Goal: Task Accomplishment & Management: Use online tool/utility

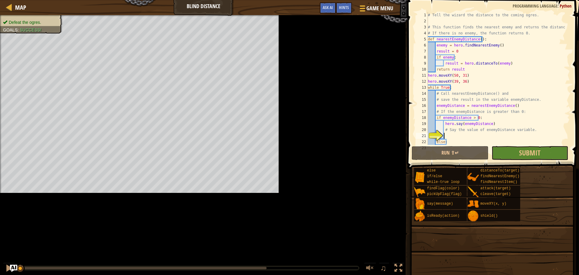
scroll to position [12, 0]
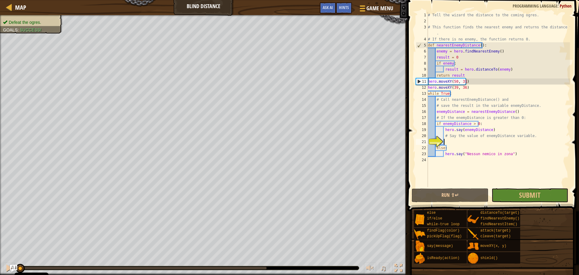
click at [472, 71] on div "# Tell the wizard the distance to the coming ogres. # This function finds the n…" at bounding box center [498, 105] width 143 height 187
click at [468, 75] on div "# Tell the wizard the distance to the coming ogres. # This function finds the n…" at bounding box center [498, 105] width 143 height 187
drag, startPoint x: 433, startPoint y: 15, endPoint x: 526, endPoint y: 13, distance: 93.8
click at [526, 13] on div "# Tell the wizard the distance to the coming ogres. # This function finds the n…" at bounding box center [498, 105] width 143 height 187
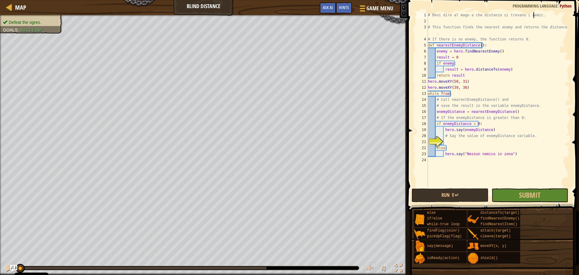
scroll to position [3, 9]
click at [513, 194] on button "Submit" at bounding box center [530, 195] width 77 height 14
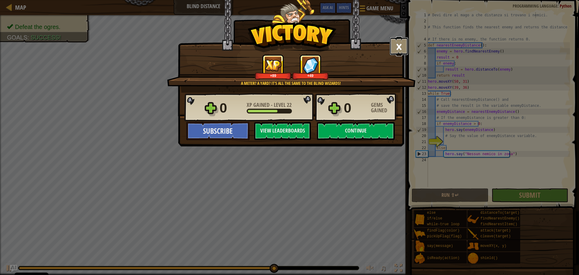
click at [394, 48] on button "×" at bounding box center [399, 46] width 19 height 18
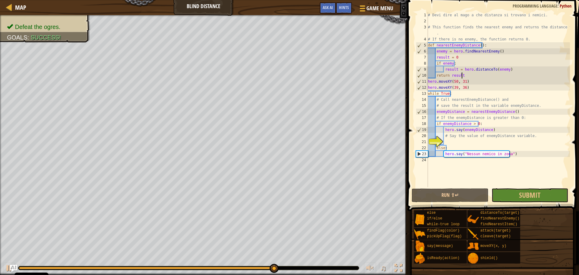
click at [466, 76] on div "# Devi dire al mago a che distanza si trovano i nemici. # This function finds t…" at bounding box center [498, 105] width 143 height 187
drag, startPoint x: 473, startPoint y: 86, endPoint x: 422, endPoint y: 80, distance: 51.6
click at [422, 80] on div "return result 1 2 3 4 5 6 7 8 9 10 11 12 13 14 15 16 17 18 19 20 21 22 23 24 # …" at bounding box center [492, 99] width 155 height 175
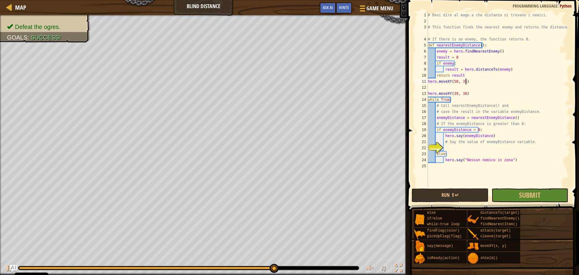
click at [465, 82] on div "# Devi dire al mago a che distanza si trovano i nemici. # This function finds t…" at bounding box center [498, 105] width 143 height 187
type textarea "hero.moveXY(50, 31)"
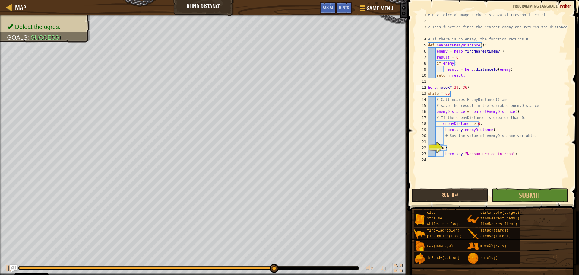
click at [466, 85] on div "# Devi dire al mago a che distanza si trovano i nemici. # This function finds t…" at bounding box center [498, 105] width 143 height 187
type textarea "while True:"
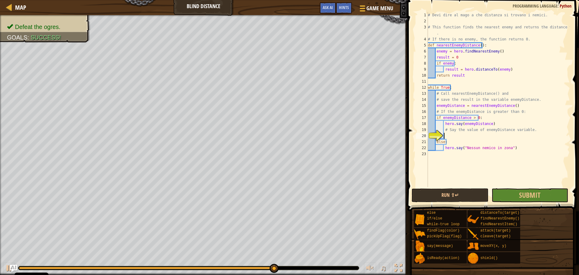
click at [458, 138] on div "# Devi dire al mago a che distanza si trovano i nemici. # This function finds t…" at bounding box center [498, 105] width 143 height 187
drag, startPoint x: 491, startPoint y: 122, endPoint x: 444, endPoint y: 124, distance: 46.8
click at [444, 124] on div "# Devi dire al mago a che distanza si trovano i nemici. # This function finds t…" at bounding box center [498, 105] width 143 height 187
type textarea "hero.say(enemyDistance)"
click at [430, 26] on div "# Devi dire al mago a che distanza si trovano i nemici. # This function finds t…" at bounding box center [498, 105] width 143 height 187
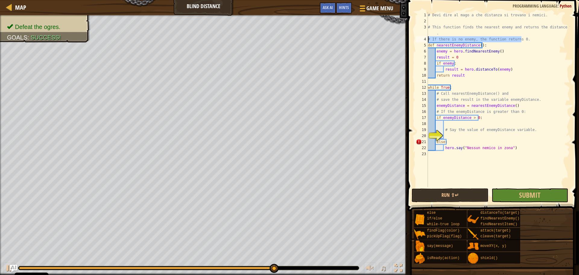
drag, startPoint x: 524, startPoint y: 38, endPoint x: 426, endPoint y: 40, distance: 97.7
click at [426, 40] on div "# This function finds the nearest enemy and returns the distance to it. 1 2 3 4…" at bounding box center [492, 99] width 155 height 175
type textarea "# If there is no enemy, the function returns 0."
click at [499, 50] on div "# Devi dire al mago a che distanza si trovano i nemici. # This function finds t…" at bounding box center [498, 105] width 143 height 187
click at [495, 55] on div "# Devi dire al mago a che distanza si trovano i nemici. # This function finds t…" at bounding box center [498, 105] width 143 height 187
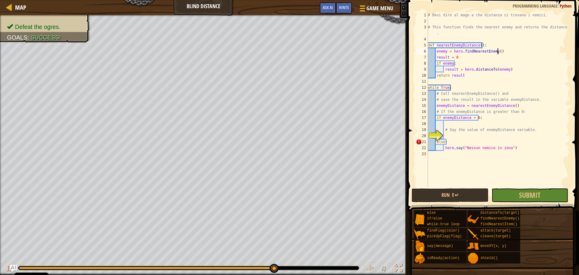
click at [501, 53] on div "# Devi dire al mago a che distanza si trovano i nemici. # This function finds t…" at bounding box center [498, 105] width 143 height 187
paste textarea "# If there is no enemy, the function returns 0."
drag, startPoint x: 530, startPoint y: 58, endPoint x: 462, endPoint y: 58, distance: 68.1
click at [462, 58] on div "# Devi dire al mago a che distanza si trovano i nemici. # This function finds t…" at bounding box center [498, 105] width 143 height 187
drag, startPoint x: 545, startPoint y: 57, endPoint x: 462, endPoint y: 58, distance: 83.5
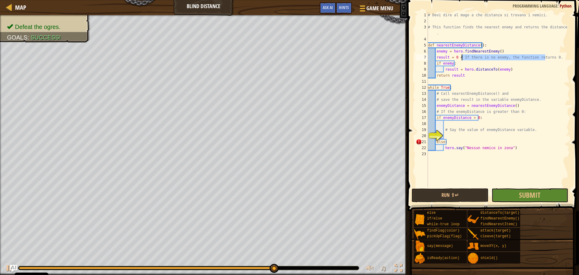
click at [462, 58] on div "# Devi dire al mago a che distanza si trovano i nemici. # This function finds t…" at bounding box center [498, 105] width 143 height 187
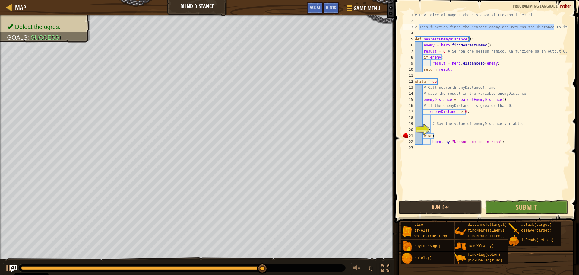
drag, startPoint x: 554, startPoint y: 26, endPoint x: 418, endPoint y: 29, distance: 136.0
click at [418, 29] on div "# Devi dire al mago a che distanza si trovano i nemici. # This function finds t…" at bounding box center [492, 111] width 156 height 199
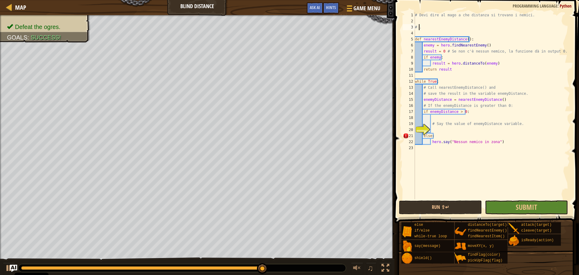
scroll to position [3, 0]
type textarea "#Scrivere la funzione che a partire dal."
click at [425, 24] on div "# Devi dire al mago a che distanza si trovano i nemici. #Scrivere la funzione c…" at bounding box center [492, 111] width 156 height 199
click at [423, 21] on div "# Devi dire al mago a che distanza si trovano i nemici. #Scrivere la funzione c…" at bounding box center [492, 111] width 156 height 199
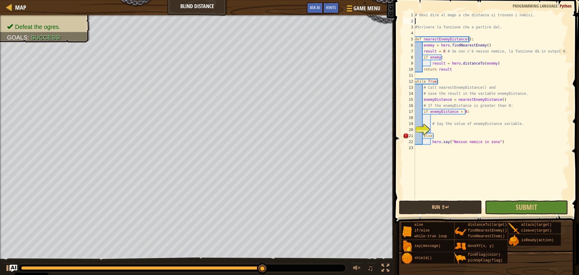
scroll to position [3, 0]
click at [420, 31] on div "# Devi dire al mago a che distanza si trovano i nemici. #Scrivere la funzione c…" at bounding box center [492, 111] width 156 height 199
click at [418, 23] on div "# Devi dire al mago a che distanza si trovano i nemici. #Scrivere la funzione c…" at bounding box center [492, 111] width 156 height 199
type textarea "#Scrivere la funzione che a partire dal."
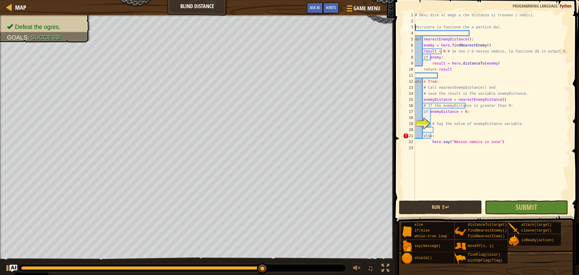
click at [418, 33] on div "# Devi dire al mago a che distanza si trovano i nemici. #Scrivere la funzione c…" at bounding box center [492, 111] width 156 height 199
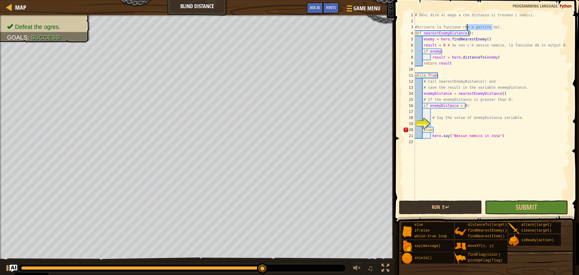
drag, startPoint x: 493, startPoint y: 28, endPoint x: 466, endPoint y: 25, distance: 26.9
click at [466, 25] on div "# Devi dire al mago a che distanza si trovano i nemici. #Scrivere la funzione c…" at bounding box center [492, 111] width 156 height 199
drag, startPoint x: 442, startPoint y: 51, endPoint x: 423, endPoint y: 51, distance: 19.3
click at [423, 51] on div "# Devi dire al mago a che distanza si trovano i nemici. #Scrivere la funzione c…" at bounding box center [492, 111] width 156 height 199
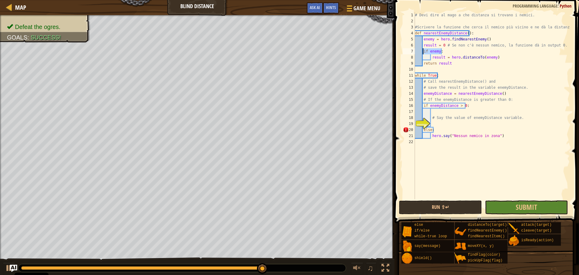
type textarea "if enemy:"
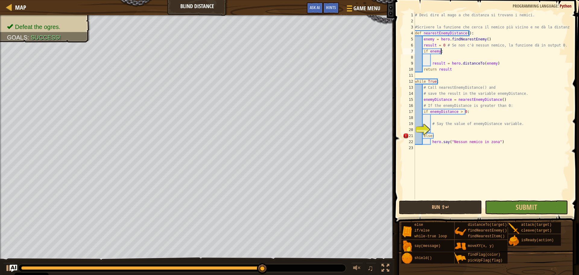
click at [445, 49] on div "# Devi dire al mago a che distanza si trovano i nemici. #Scrivere la funzione c…" at bounding box center [492, 111] width 156 height 199
drag, startPoint x: 445, startPoint y: 49, endPoint x: 422, endPoint y: 50, distance: 22.6
click at [422, 50] on div "# Devi dire al mago a che distanza si trovano i nemici. #Scrivere la funzione c…" at bounding box center [492, 111] width 156 height 199
drag, startPoint x: 449, startPoint y: 63, endPoint x: 494, endPoint y: 62, distance: 45.2
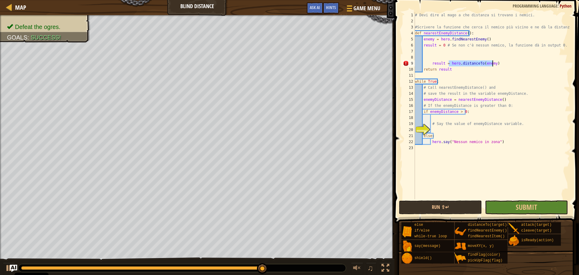
click at [494, 62] on div "# Devi dire al mago a che distanza si trovano i nemici. #Scrivere la funzione c…" at bounding box center [492, 111] width 156 height 199
type textarea "result = hero.distanceTo(enemy)"
click at [443, 58] on div "# Devi dire al mago a che distanza si trovano i nemici. #Scrivere la funzione c…" at bounding box center [492, 111] width 156 height 199
click at [426, 58] on div "# Devi dire al mago a che distanza si trovano i nemici. #Scrivere la funzione c…" at bounding box center [492, 111] width 156 height 199
click at [423, 57] on div "# Devi dire al mago a che distanza si trovano i nemici. #Scrivere la funzione c…" at bounding box center [492, 111] width 156 height 199
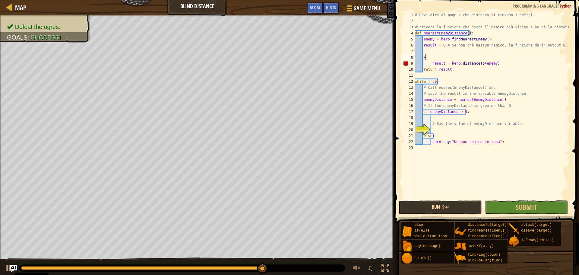
scroll to position [3, 1]
paste textarea "hero.distanceTo(enemy)"
click at [458, 58] on div "# Devi dire al mago a che distanza si trovano i nemici. #Scrivere la funzione c…" at bounding box center [492, 111] width 156 height 199
type textarea "#hero.distanceTo(xxx)"
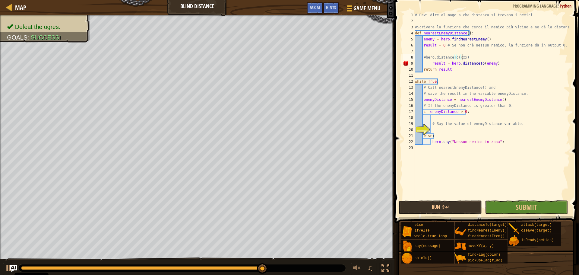
scroll to position [3, 4]
click at [425, 51] on div "# Devi dire al mago a che distanza si trovano i nemici. #Scrivere la funzione c…" at bounding box center [492, 111] width 156 height 199
click at [425, 56] on div "# Devi dire al mago a che distanza si trovano i nemici. #Scrivere la funzione c…" at bounding box center [492, 111] width 156 height 199
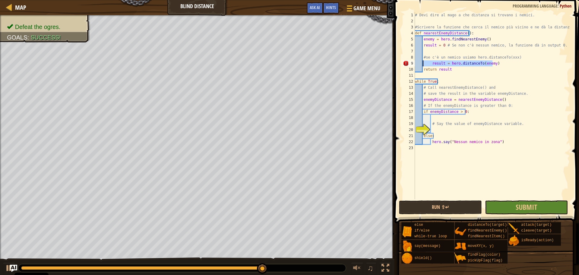
drag, startPoint x: 495, startPoint y: 64, endPoint x: 423, endPoint y: 64, distance: 72.1
click at [423, 64] on div "# Devi dire al mago a che distanza si trovano i nemici. #Scrivere la funzione c…" at bounding box center [492, 111] width 156 height 199
type textarea "result = hero.distanceTo(enemy)"
click at [438, 65] on div "# Devi dire al mago a che distanza si trovano i nemici. #Scrivere la funzione c…" at bounding box center [492, 111] width 156 height 199
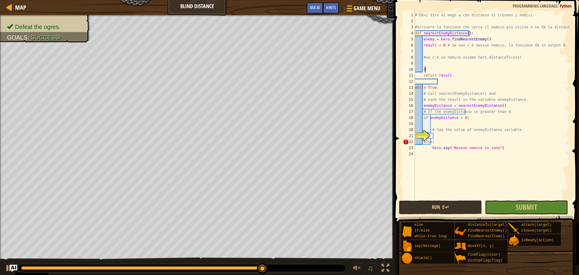
scroll to position [3, 1]
type textarea "#"
click at [447, 65] on div "# Devi dire al mago a che distanza si trovano i nemici. #Scrivere la funzione c…" at bounding box center [492, 111] width 156 height 199
click at [450, 75] on div "# Devi dire al mago a che distanza si trovano i nemici. #Scrivere la funzione c…" at bounding box center [492, 111] width 156 height 199
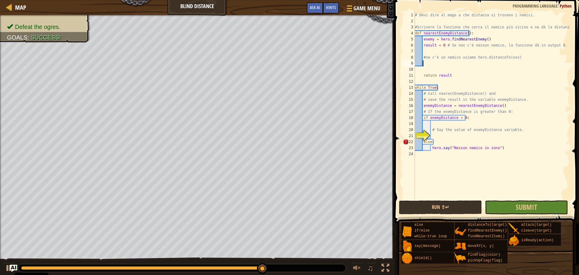
type textarea "return result"
click at [445, 68] on div "# Devi dire al mago a che distanza si trovano i nemici. #Scrivere la funzione c…" at bounding box center [492, 111] width 156 height 199
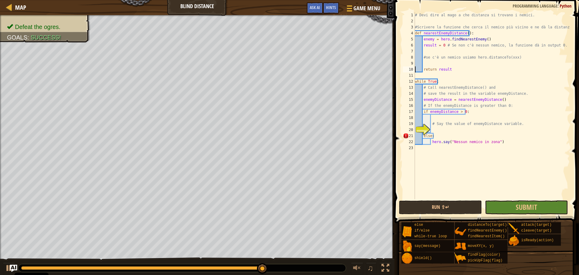
click at [454, 71] on div "# Devi dire al mago a che distanza si trovano i nemici. #Scrivere la funzione c…" at bounding box center [492, 111] width 156 height 199
type textarea "return result #questo ci permette di ricavare un output dalla funzione"
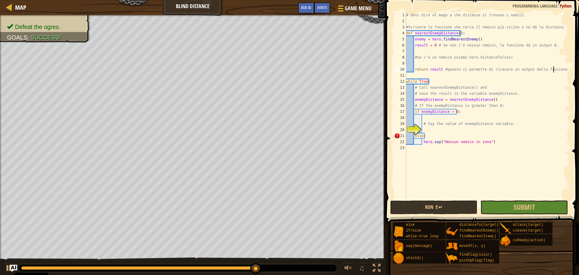
click at [480, 118] on div "# Devi dire al mago a che distanza si trovano i nemici. #Scrivere la funzione c…" at bounding box center [487, 111] width 165 height 199
click at [406, 128] on div "20" at bounding box center [400, 130] width 12 height 6
type textarea "else:"
click at [428, 130] on div "# Devi dire al mago a che distanza si trovano i nemici. #Scrivere la funzione c…" at bounding box center [487, 111] width 165 height 199
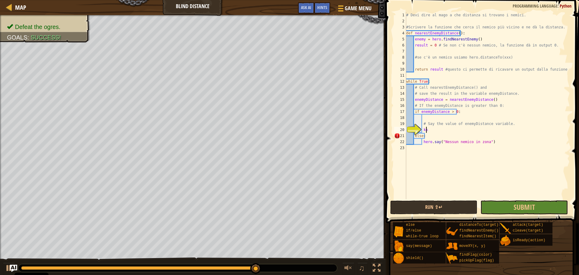
type textarea "kkklj"
click at [446, 153] on div "# Devi dire al mago a che distanza si trovano i nemici. #Scrivere la funzione c…" at bounding box center [487, 111] width 165 height 199
click at [445, 131] on div "# Devi dire al mago a che distanza si trovano i nemici. #Scrivere la funzione c…" at bounding box center [487, 111] width 165 height 199
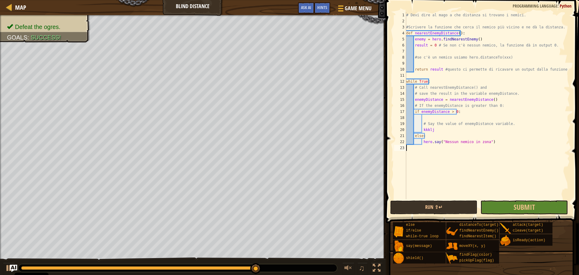
type textarea "kkklj"
click at [445, 131] on div "# Devi dire al mago a che distanza si trovano i nemici. #Scrivere la funzione c…" at bounding box center [487, 111] width 165 height 199
type textarea "."
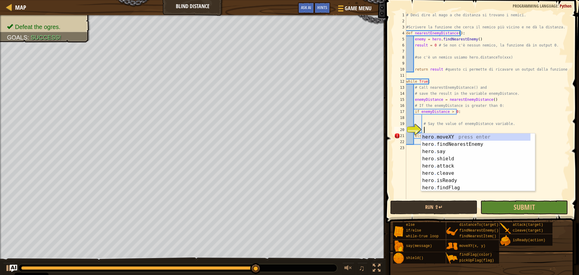
scroll to position [3, 1]
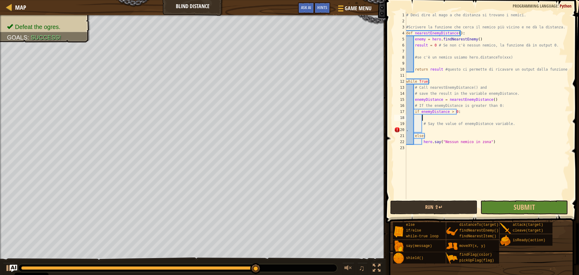
click at [457, 120] on div "# Devi dire al mago a che distanza si trovano i nemici. #Scrivere la funzione c…" at bounding box center [487, 111] width 165 height 199
click at [436, 130] on div "# Devi dire al mago a che distanza si trovano i nemici. #Scrivere la funzione c…" at bounding box center [487, 111] width 165 height 199
click at [424, 131] on div "# Devi dire al mago a che distanza si trovano i nemici. #Scrivere la funzione c…" at bounding box center [487, 111] width 165 height 199
drag, startPoint x: 418, startPoint y: 87, endPoint x: 426, endPoint y: 86, distance: 7.9
click at [426, 86] on div "# Devi dire al mago a che distanza si trovano i nemici. #Scrivere la funzione c…" at bounding box center [487, 111] width 165 height 199
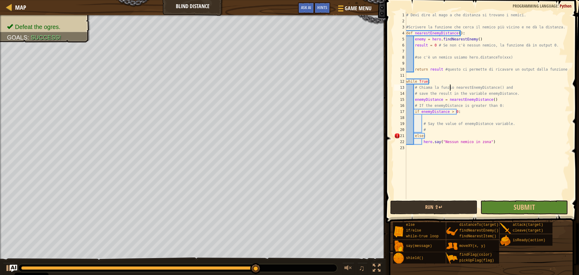
scroll to position [3, 4]
click at [505, 87] on div "# Devi dire al mago a che distanza si trovano i nemici. #Scrivere la funzione c…" at bounding box center [487, 111] width 165 height 199
drag, startPoint x: 509, startPoint y: 94, endPoint x: 416, endPoint y: 94, distance: 92.9
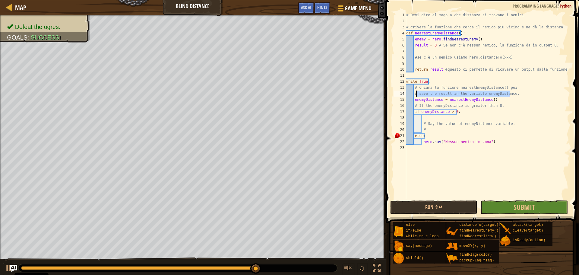
click at [416, 94] on div "# Devi dire al mago a che distanza si trovano i nemici. #Scrivere la funzione c…" at bounding box center [487, 111] width 165 height 199
click at [504, 87] on div "# Devi dire al mago a che distanza si trovano i nemici. #Scrivere la funzione c…" at bounding box center [487, 111] width 165 height 199
click at [498, 92] on div "# Devi dire al mago a che distanza si trovano i nemici. #Scrivere la funzione c…" at bounding box center [487, 111] width 165 height 199
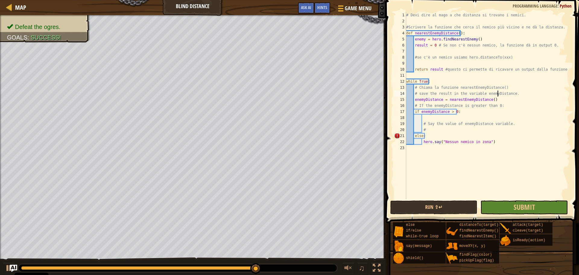
click at [498, 92] on div "# Devi dire al mago a che distanza si trovano i nemici. #Scrivere la funzione c…" at bounding box center [487, 111] width 165 height 199
click at [513, 94] on div "# Devi dire al mago a che distanza si trovano i nemici. #Scrivere la funzione c…" at bounding box center [487, 105] width 165 height 187
drag, startPoint x: 499, startPoint y: 94, endPoint x: 415, endPoint y: 94, distance: 84.4
click at [415, 94] on div "# Devi dire al mago a che distanza si trovano i nemici. #Scrivere la funzione c…" at bounding box center [487, 111] width 165 height 199
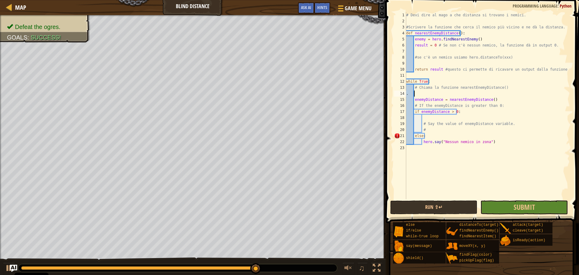
scroll to position [3, 1]
click at [494, 100] on div "# Devi dire al mago a che distanza si trovano i nemici. #Scrivere la funzione c…" at bounding box center [487, 111] width 165 height 199
click at [444, 95] on div "# Devi dire al mago a che distanza si trovano i nemici. #Scrivere la funzione c…" at bounding box center [487, 111] width 165 height 199
type textarea "."
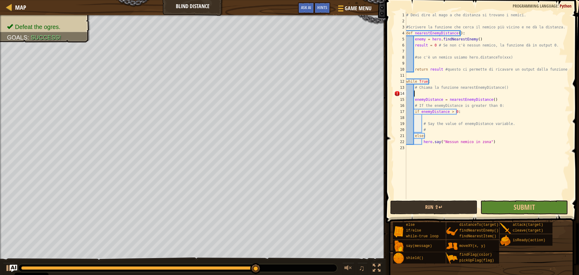
click at [498, 98] on div "# Devi dire al mago a che distanza si trovano i nemici. #Scrivere la funzione c…" at bounding box center [487, 111] width 165 height 199
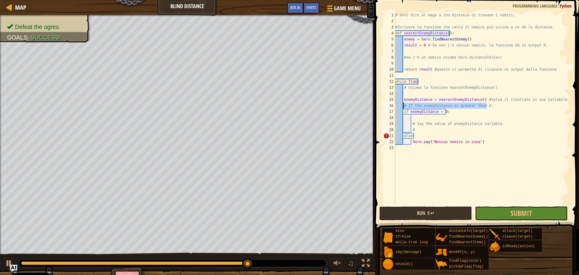
drag, startPoint x: 489, startPoint y: 104, endPoint x: 402, endPoint y: 104, distance: 87.1
click at [402, 104] on div "# Devi dire al mago a che distanza si trovano i nemici. #Scrivere la funzione c…" at bounding box center [482, 114] width 176 height 205
type textarea "# If the enemyDistance is greater than 0:"
click at [459, 111] on div "# Devi dire al mago a che distanza si trovano i nemici. #Scrivere la funzione c…" at bounding box center [482, 114] width 176 height 205
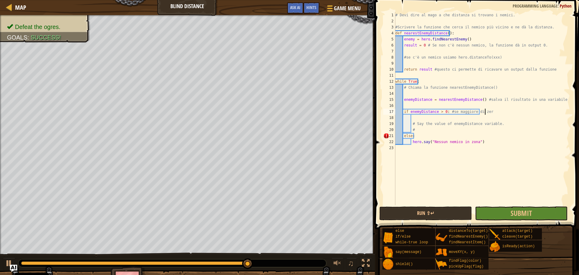
scroll to position [3, 7]
click at [455, 89] on div "# Devi dire al mago a che distanza si trovano i nemici. #Scrivere la funzione c…" at bounding box center [482, 114] width 176 height 205
click at [474, 88] on div "# Devi dire al mago a che distanza si trovano i nemici. #Scrivere la funzione c…" at bounding box center [482, 108] width 176 height 193
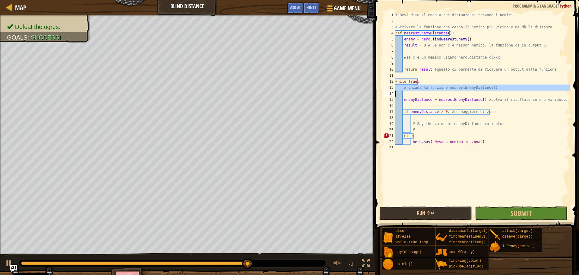
type textarea "# Chiama la funzione nearestEnemyDistance()"
click at [485, 93] on div "# Devi dire al mago a che distanza si trovano i nemici. #Scrivere la funzione c…" at bounding box center [482, 114] width 176 height 205
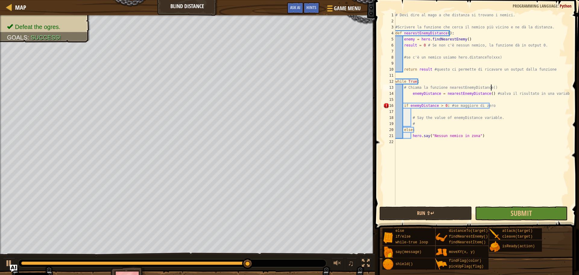
click at [499, 88] on div "# Devi dire al mago a che distanza si trovano i nemici. #Scrivere la funzione c…" at bounding box center [482, 114] width 176 height 205
click at [492, 92] on div "# Devi dire al mago a che distanza si trovano i nemici. #Scrivere la funzione c…" at bounding box center [482, 114] width 176 height 205
drag, startPoint x: 410, startPoint y: 93, endPoint x: 404, endPoint y: 93, distance: 6.6
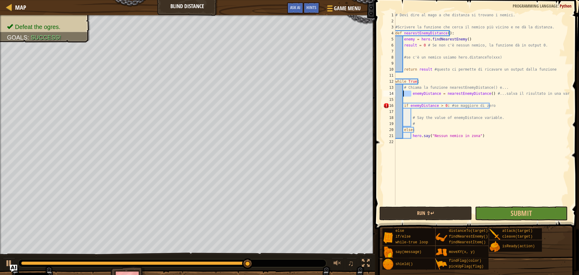
click at [404, 93] on div "# Devi dire al mago a che distanza si trovano i nemici. #Scrivere la funzione c…" at bounding box center [482, 114] width 176 height 205
drag, startPoint x: 415, startPoint y: 117, endPoint x: 493, endPoint y: 118, distance: 78.1
click at [493, 118] on div "# Devi dire al mago a che distanza si trovano i nemici. #Scrivere la funzione c…" at bounding box center [482, 114] width 176 height 205
click at [436, 124] on div "# Devi dire al mago a che distanza si trovano i nemici. #Scrivere la funzione c…" at bounding box center [482, 114] width 176 height 205
type textarea "#"
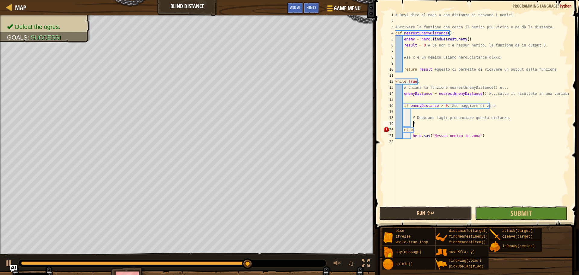
scroll to position [3, 1]
click at [435, 129] on div "# Devi dire al mago a che distanza si trovano i nemici. #Scrivere la funzione c…" at bounding box center [482, 114] width 176 height 205
click at [477, 135] on div "# Devi dire al mago a che distanza si trovano i nemici. #Scrivere la funzione c…" at bounding box center [482, 114] width 176 height 205
click at [465, 128] on div "# Devi dire al mago a che distanza si trovano i nemici. #Scrivere la funzione c…" at bounding box center [482, 114] width 176 height 205
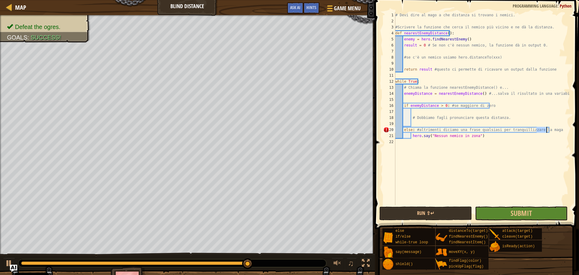
drag, startPoint x: 536, startPoint y: 131, endPoint x: 548, endPoint y: 131, distance: 11.5
click at [548, 131] on div "# Devi dire al mago a che distanza si trovano i nemici. #Scrivere la funzione c…" at bounding box center [482, 114] width 176 height 205
click at [532, 130] on div "# Devi dire al mago a che distanza si trovano i nemici. #Scrivere la funzione c…" at bounding box center [482, 114] width 176 height 205
click at [530, 134] on div "# Devi dire al mago a che distanza si trovano i nemici. #Scrivere la funzione c…" at bounding box center [482, 114] width 176 height 205
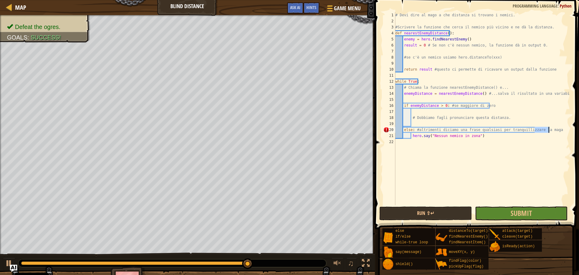
drag, startPoint x: 535, startPoint y: 129, endPoint x: 549, endPoint y: 129, distance: 13.9
click at [549, 129] on div "# Devi dire al mago a che distanza si trovano i nemici. #Scrivere la funzione c…" at bounding box center [482, 114] width 176 height 205
type textarea "else: #altrimenti diciamo una frase qualsiasi per tranquillizzare il mago"
click at [468, 160] on div "# Devi dire al mago a che distanza si trovano i nemici. #Scrivere la funzione c…" at bounding box center [482, 114] width 176 height 205
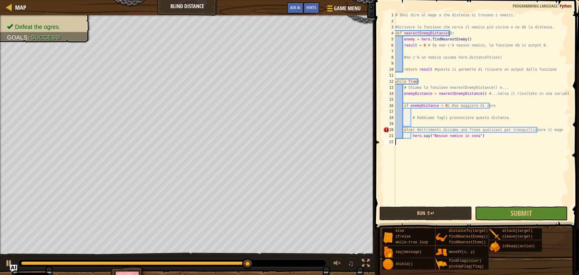
scroll to position [3, 0]
drag, startPoint x: 431, startPoint y: 134, endPoint x: 472, endPoint y: 137, distance: 41.1
click at [472, 137] on div "# Devi dire al mago a che distanza si trovano i nemici. #Scrivere la funzione c…" at bounding box center [482, 114] width 176 height 205
click at [476, 129] on div "# Devi dire al mago a che distanza si trovano i nemici. #Scrivere la funzione c…" at bounding box center [482, 114] width 176 height 205
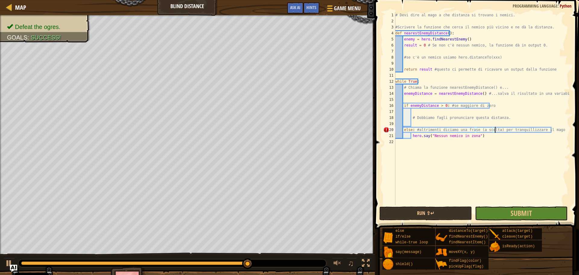
scroll to position [3, 8]
drag, startPoint x: 474, startPoint y: 136, endPoint x: 431, endPoint y: 137, distance: 42.5
click at [431, 137] on div "# Devi dire al mago a che distanza si trovano i nemici. #Scrivere la funzione c…" at bounding box center [482, 114] width 176 height 205
click at [431, 136] on div "# Devi dire al mago a che distanza si trovano i nemici. #Scrivere la funzione c…" at bounding box center [482, 114] width 176 height 205
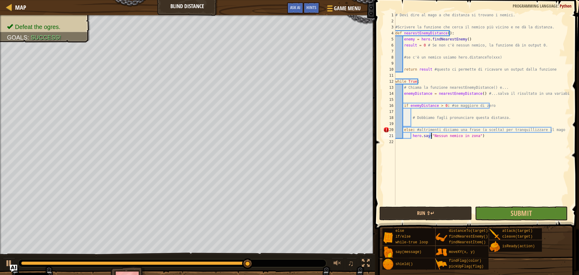
click at [432, 136] on div "# Devi dire al mago a che distanza si trovano i nemici. #Scrivere la funzione c…" at bounding box center [482, 108] width 176 height 193
drag, startPoint x: 473, startPoint y: 136, endPoint x: 432, endPoint y: 137, distance: 41.0
click at [432, 137] on div "# Devi dire al mago a che distanza si trovano i nemici. #Scrivere la funzione c…" at bounding box center [482, 114] width 176 height 205
type textarea "hero.say("")"
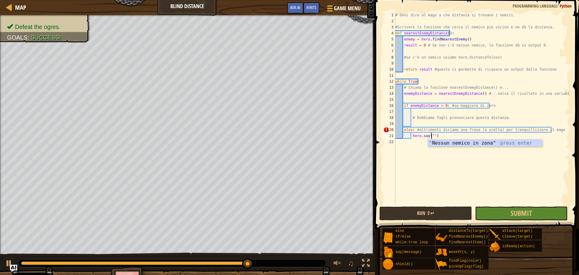
click at [428, 168] on div "# Devi dire al mago a che distanza si trovano i nemici. #Scrivere la funzione c…" at bounding box center [482, 114] width 176 height 205
click at [426, 64] on div "# Devi dire al mago a che distanza si trovano i nemici. #Scrivere la funzione c…" at bounding box center [482, 114] width 176 height 205
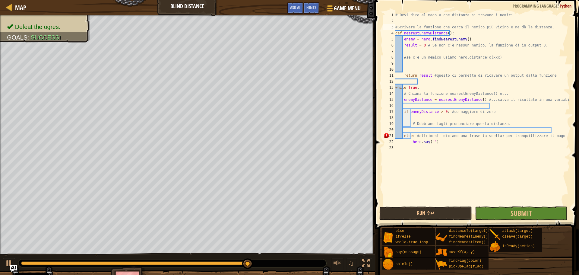
click at [568, 27] on div "# Devi dire al mago a che distanza si trovano i nemici. #Scrivere la funzione c…" at bounding box center [482, 114] width 176 height 205
type textarea "#Scrivere la funzione che cerca il nemico più vicino e ne dà la distanza."
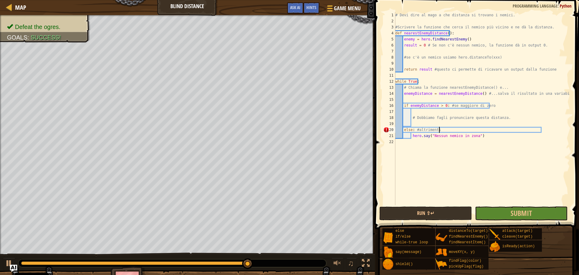
type textarea "else:"
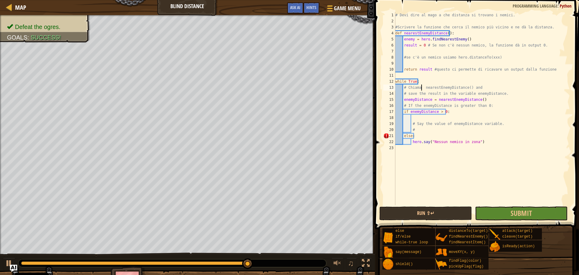
type textarea "."
type textarea "kkklj"
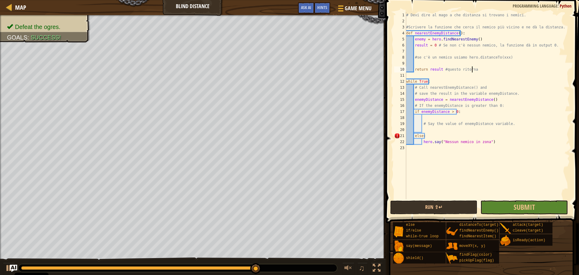
type textarea "#e"
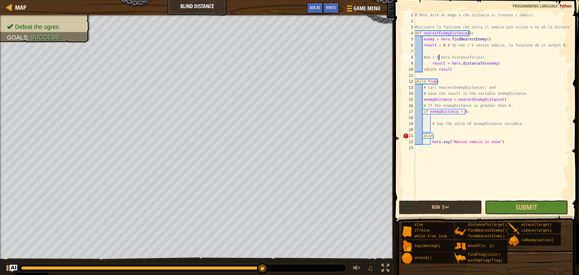
type textarea "#"
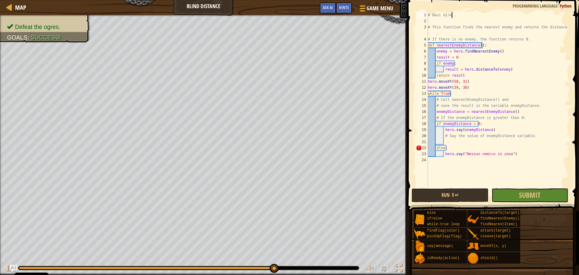
type textarea "# Tell the wizard the distance to the coming ogres."
click at [452, 139] on div "# Tell the wizard the distance to the coming ogres. # This function finds the n…" at bounding box center [498, 105] width 143 height 187
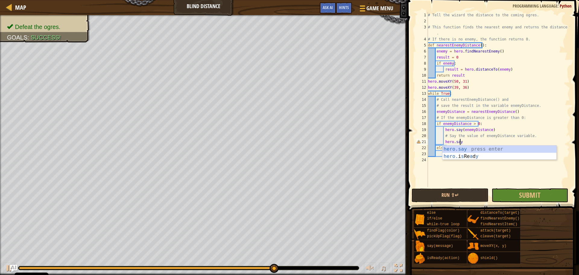
scroll to position [3, 2]
click at [465, 131] on div "# Tell the wizard the distance to the coming ogres. # This function finds the n…" at bounding box center [498, 105] width 143 height 187
drag, startPoint x: 467, startPoint y: 142, endPoint x: 444, endPoint y: 141, distance: 23.2
click at [444, 141] on div "# Tell the wizard the distance to the coming ogres. # This function finds the n…" at bounding box center [498, 105] width 143 height 187
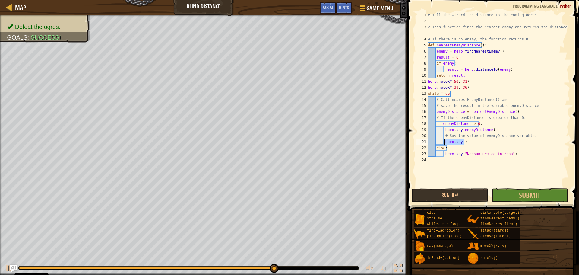
type textarea "hero.say()"
click at [488, 125] on div "# Tell the wizard the distance to the coming ogres. # This function finds the n…" at bounding box center [498, 105] width 143 height 187
type textarea "if enemyDistance > 0:"
click at [456, 147] on div "# Tell the wizard the distance to the coming ogres. # This function finds the n…" at bounding box center [498, 105] width 143 height 187
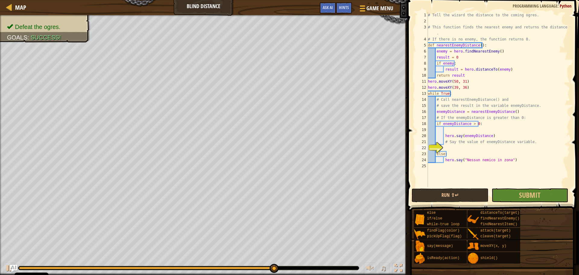
scroll to position [3, 0]
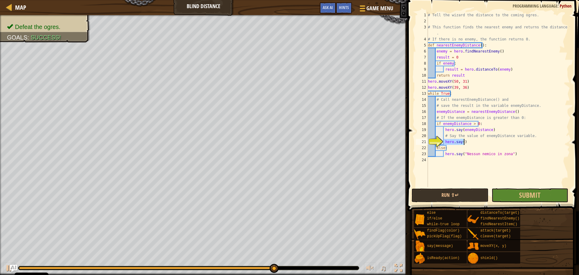
type textarea "[DOMAIN_NAME]"
click at [528, 192] on span "Submit" at bounding box center [529, 195] width 21 height 10
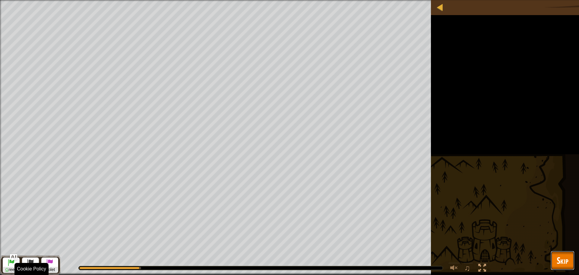
click at [564, 259] on span "Skip" at bounding box center [563, 260] width 12 height 12
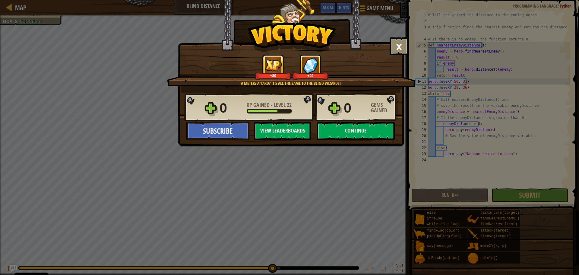
click at [475, 152] on div "× The circle is an ideal figure. How fun was this level? Tell us more! A meter?…" at bounding box center [289, 137] width 579 height 275
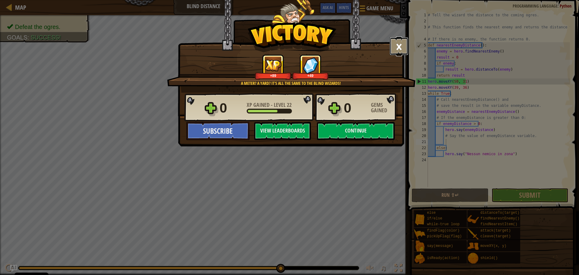
click at [400, 46] on button "×" at bounding box center [399, 46] width 19 height 18
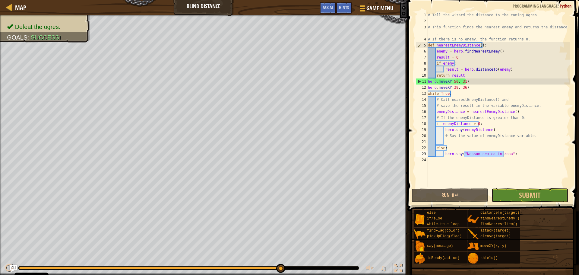
drag, startPoint x: 463, startPoint y: 154, endPoint x: 504, endPoint y: 153, distance: 40.4
click at [504, 153] on div "# Tell the wizard the distance to the coming ogres. # This function finds the n…" at bounding box center [498, 105] width 143 height 187
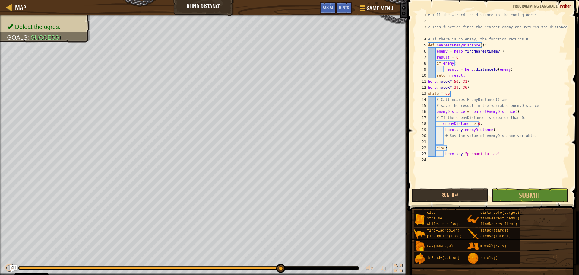
scroll to position [3, 5]
drag, startPoint x: 471, startPoint y: 86, endPoint x: 422, endPoint y: 80, distance: 49.2
click at [422, 80] on div "hero.say("puppami la fava") 1 2 3 4 5 6 7 8 9 10 11 12 13 14 15 16 17 18 19 20 …" at bounding box center [492, 99] width 155 height 175
type textarea "hero.moveXY(50, 31) hero.moveXY(39, 36)"
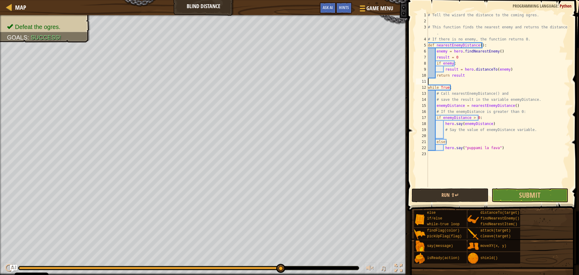
click at [516, 93] on div "# Tell the wizard the distance to the coming ogres. # This function finds the n…" at bounding box center [498, 105] width 143 height 187
type textarea "# Call nearestEnemyDistance() and"
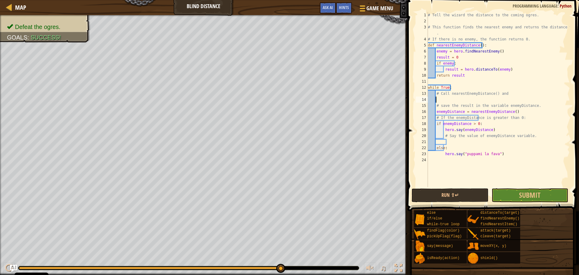
paste textarea "hero.moveXY(39, 36)"
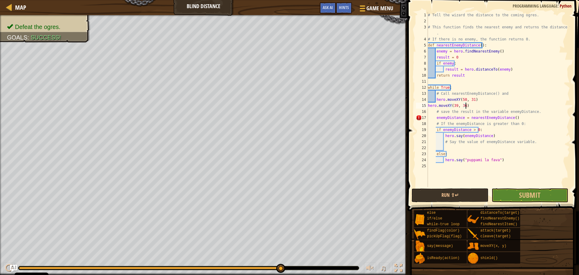
click at [429, 105] on div "# Tell the wizard the distance to the coming ogres. # This function finds the n…" at bounding box center [498, 105] width 143 height 187
type textarea "hero.moveXY(39, 36)"
click at [479, 105] on div "# Tell the wizard the distance to the coming ogres. # This function finds the n…" at bounding box center [498, 105] width 143 height 187
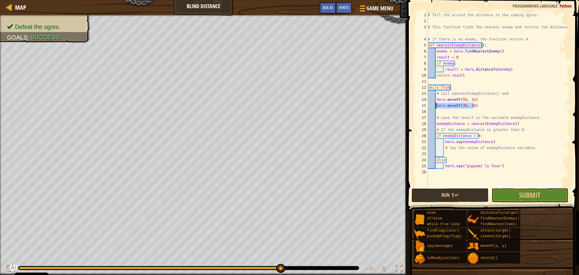
drag, startPoint x: 477, startPoint y: 104, endPoint x: 436, endPoint y: 106, distance: 41.0
click at [436, 106] on div "# Tell the wizard the distance to the coming ogres. # This function finds the n…" at bounding box center [498, 105] width 143 height 187
type textarea "hero.moveXY(39, 36)"
click at [447, 112] on div "# Tell the wizard the distance to the coming ogres. # This function finds the n…" at bounding box center [498, 105] width 143 height 187
paste textarea "hero.moveXY(39, 36)"
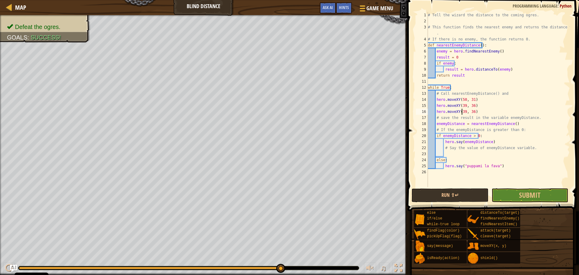
click at [462, 111] on div "# Tell the wizard the distance to the coming ogres. # This function finds the n…" at bounding box center [498, 105] width 143 height 187
drag, startPoint x: 464, startPoint y: 111, endPoint x: 460, endPoint y: 111, distance: 3.3
click at [460, 111] on div "# Tell the wizard the distance to the coming ogres. # This function finds the n…" at bounding box center [498, 105] width 143 height 187
click at [469, 110] on div "# Tell the wizard the distance to the coming ogres. # This function finds the n…" at bounding box center [498, 105] width 143 height 187
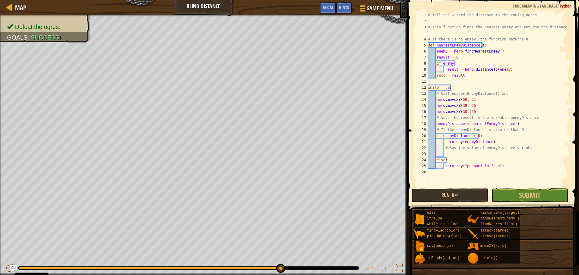
click at [469, 110] on div "# Tell the wizard the distance to the coming ogres. # This function finds the n…" at bounding box center [498, 105] width 143 height 187
drag, startPoint x: 482, startPoint y: 111, endPoint x: 436, endPoint y: 111, distance: 46.7
click at [436, 111] on div "# Tell the wizard the distance to the coming ogres. # This function finds the n…" at bounding box center [498, 105] width 143 height 187
type textarea "hero.moveXY(30, 50)"
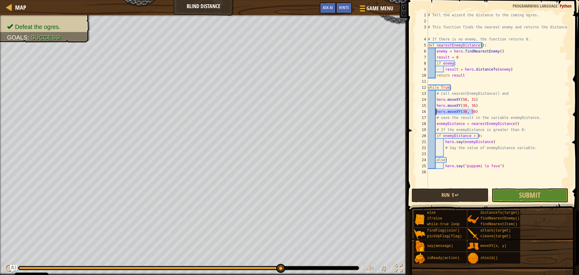
click at [481, 113] on div "# Tell the wizard the distance to the coming ogres. # This function finds the n…" at bounding box center [498, 99] width 143 height 175
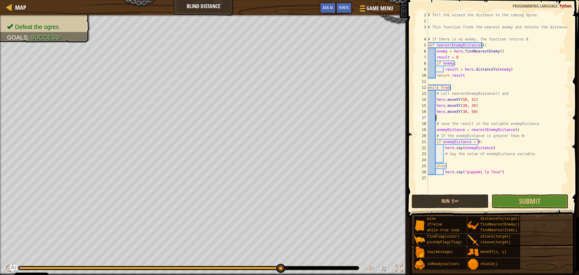
scroll to position [3, 0]
paste textarea "hero.moveXY(30, 50)"
click at [460, 119] on div "# Tell the wizard the distance to the coming ogres. # This function finds the n…" at bounding box center [498, 108] width 143 height 193
click at [462, 115] on div "# Tell the wizard the distance to the coming ogres. # This function finds the n…" at bounding box center [498, 108] width 143 height 193
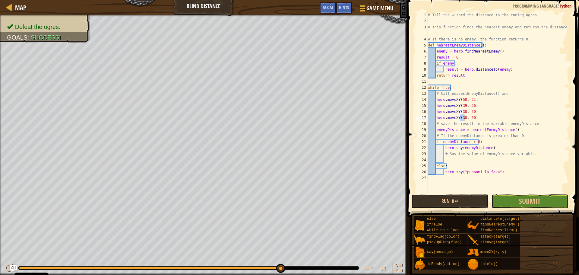
scroll to position [3, 3]
click at [470, 118] on div "# Tell the wizard the distance to the coming ogres. # This function finds the n…" at bounding box center [498, 108] width 143 height 193
drag, startPoint x: 466, startPoint y: 117, endPoint x: 471, endPoint y: 116, distance: 5.0
click at [471, 116] on div "# Tell the wizard the distance to the coming ogres. # This function finds the n…" at bounding box center [498, 108] width 143 height 193
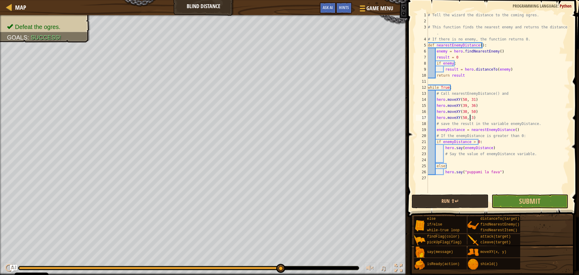
scroll to position [3, 3]
click at [509, 199] on button "Submit" at bounding box center [530, 201] width 77 height 14
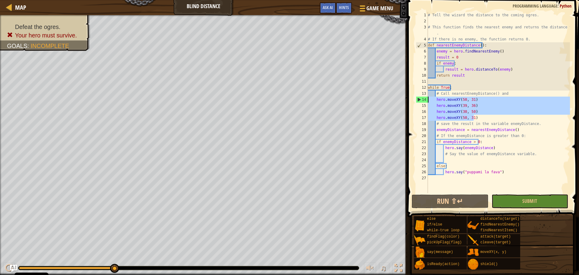
drag, startPoint x: 477, startPoint y: 116, endPoint x: 422, endPoint y: 100, distance: 56.8
click at [422, 100] on div "hero.moveXY(50, 31) 1 2 3 4 5 6 7 8 9 10 11 12 13 14 15 16 17 18 19 20 21 22 23…" at bounding box center [492, 102] width 155 height 181
type textarea "hero.moveXY(50, 31) hero.moveXY(39, 36)"
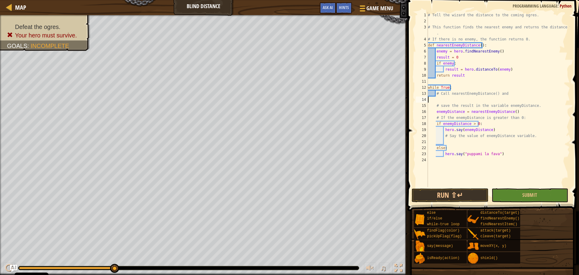
type textarea "# Call nearestEnemyDistance() and"
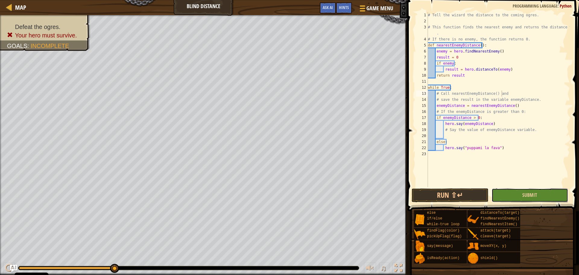
click at [539, 193] on button "Submit" at bounding box center [530, 195] width 77 height 14
